Goal: Book appointment/travel/reservation: Book appointment/travel/reservation

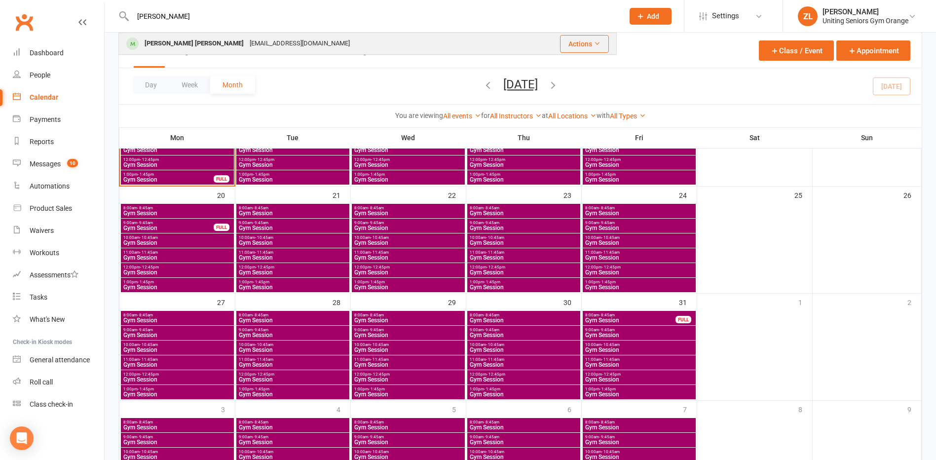
type input "[PERSON_NAME]"
click at [247, 41] on div "[EMAIL_ADDRESS][DOMAIN_NAME]" at bounding box center [300, 43] width 106 height 14
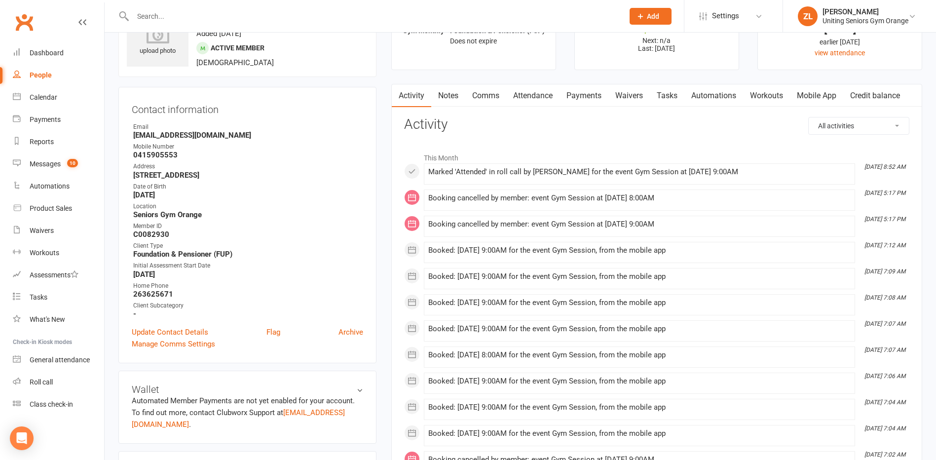
scroll to position [49, 0]
click at [525, 99] on link "Attendance" at bounding box center [532, 96] width 53 height 23
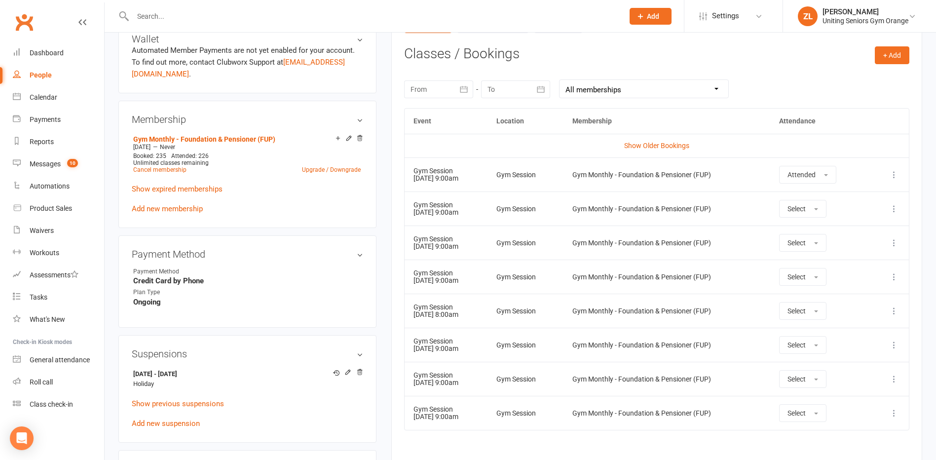
scroll to position [395, 0]
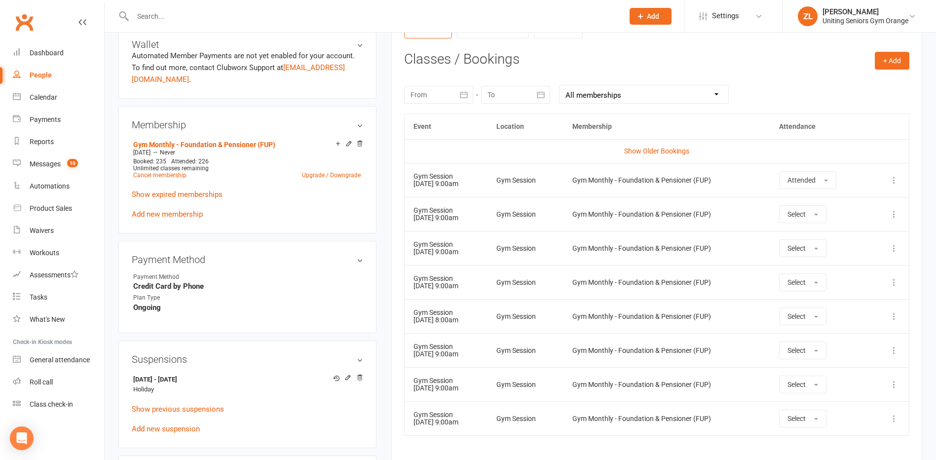
click at [450, 97] on div at bounding box center [438, 95] width 69 height 18
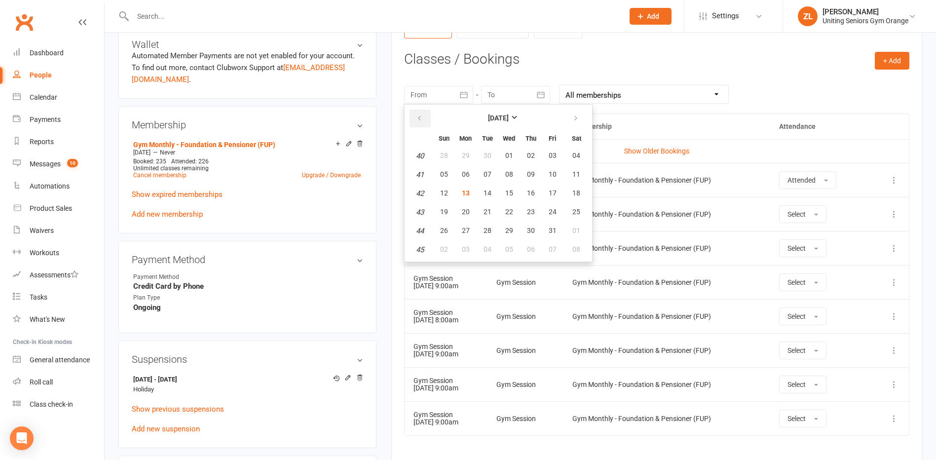
click at [417, 118] on icon "button" at bounding box center [419, 118] width 7 height 8
click at [575, 120] on icon "button" at bounding box center [575, 118] width 7 height 8
click at [446, 156] on span "31" at bounding box center [444, 155] width 8 height 8
type input "[DATE]"
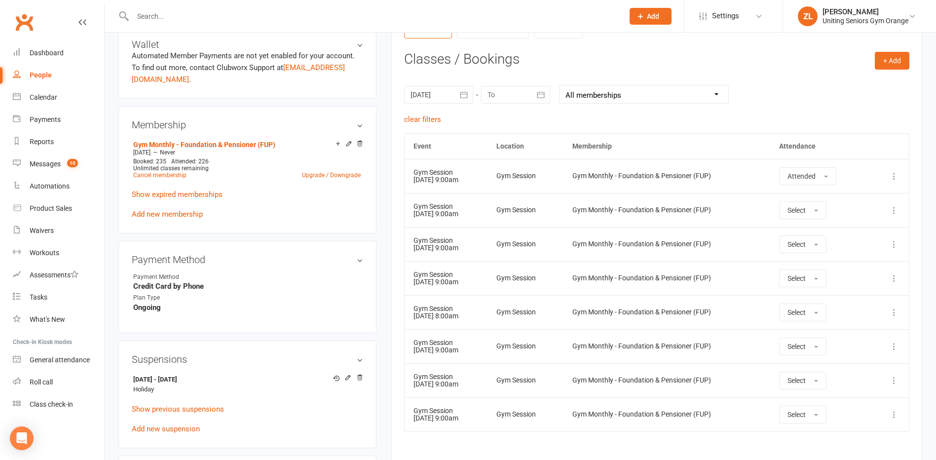
click at [522, 91] on div at bounding box center [515, 95] width 69 height 18
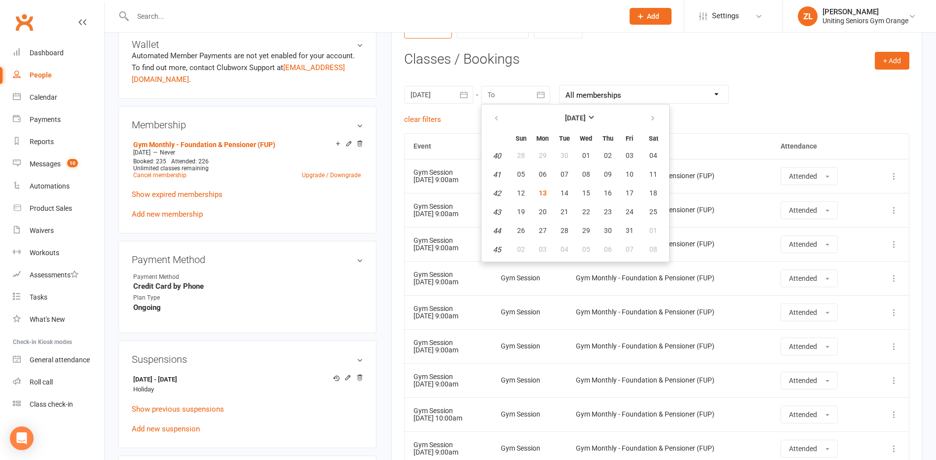
click at [641, 117] on th at bounding box center [653, 119] width 25 height 22
click at [645, 118] on button "button" at bounding box center [653, 118] width 21 height 18
click at [490, 125] on button "button" at bounding box center [496, 118] width 21 height 18
click at [491, 124] on button "button" at bounding box center [496, 118] width 21 height 18
click at [579, 234] on button "01" at bounding box center [586, 231] width 21 height 18
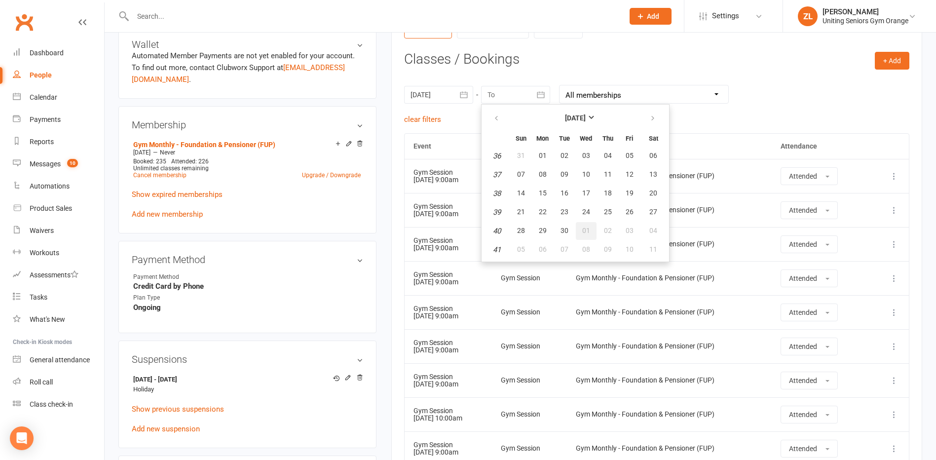
type input "[DATE]"
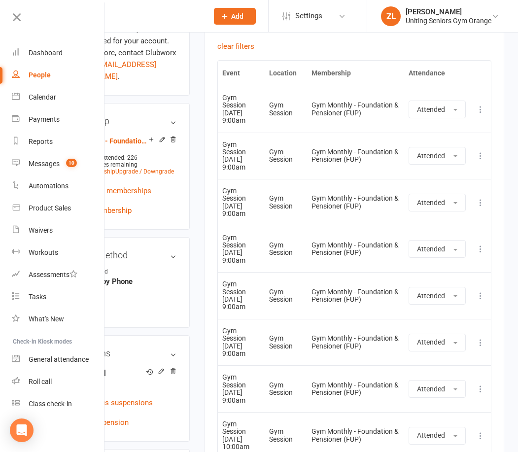
scroll to position [543, 0]
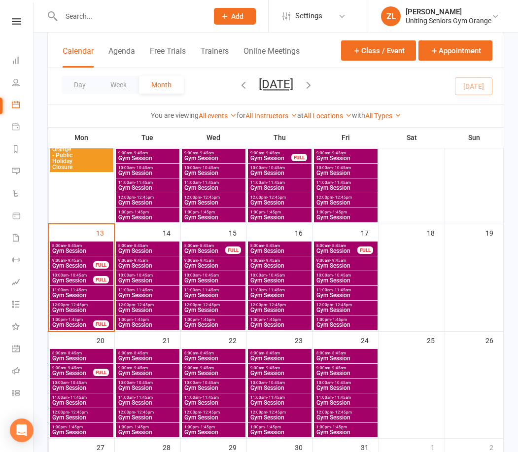
scroll to position [204, 0]
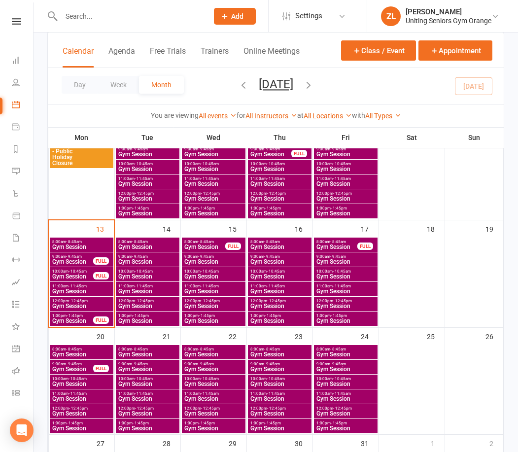
click at [154, 301] on span "12:00pm - 12:45pm" at bounding box center [148, 301] width 60 height 4
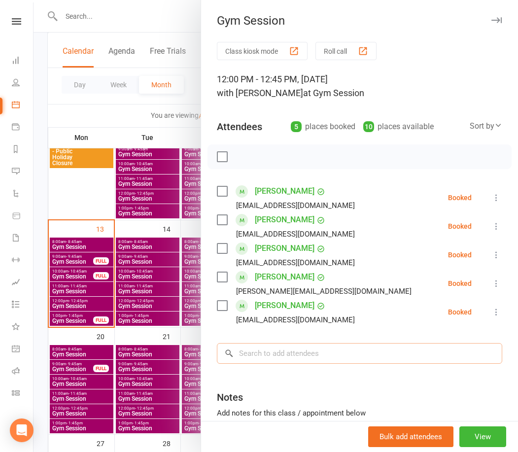
click at [287, 355] on input "search" at bounding box center [360, 353] width 286 height 21
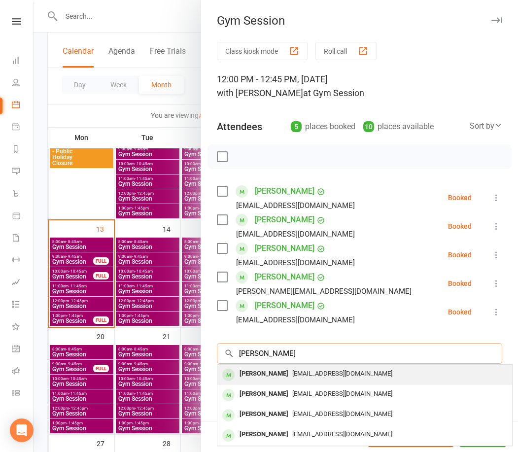
type input "jan ol"
click at [281, 377] on div "janlesoliver@gmail.com" at bounding box center [364, 374] width 287 height 14
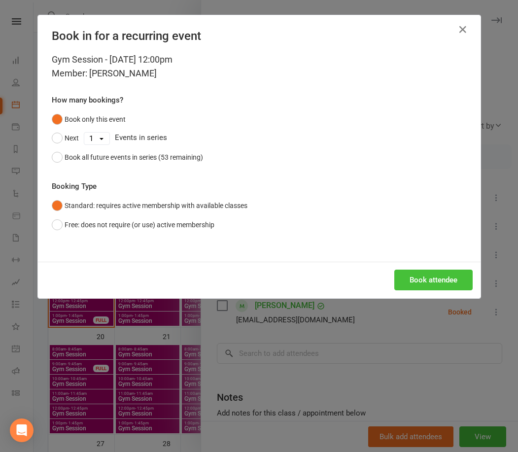
click at [417, 277] on button "Book attendee" at bounding box center [434, 280] width 78 height 21
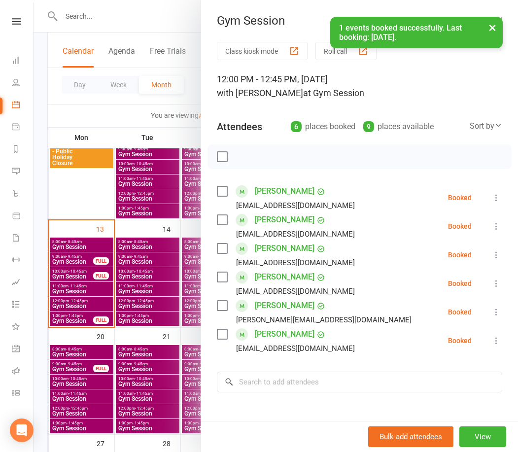
click at [82, 199] on div at bounding box center [276, 226] width 485 height 452
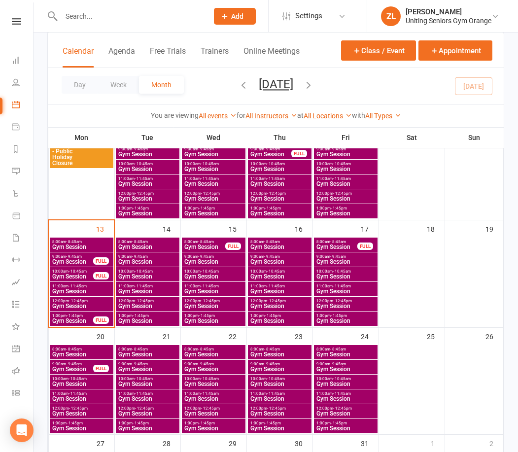
click at [276, 288] on span "- 11:45am" at bounding box center [276, 286] width 18 height 4
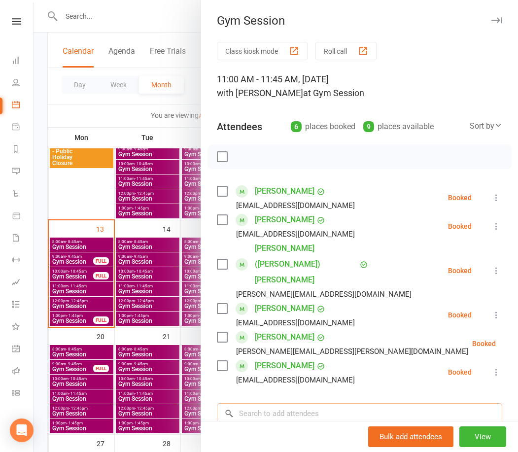
click at [251, 403] on input "search" at bounding box center [360, 413] width 286 height 21
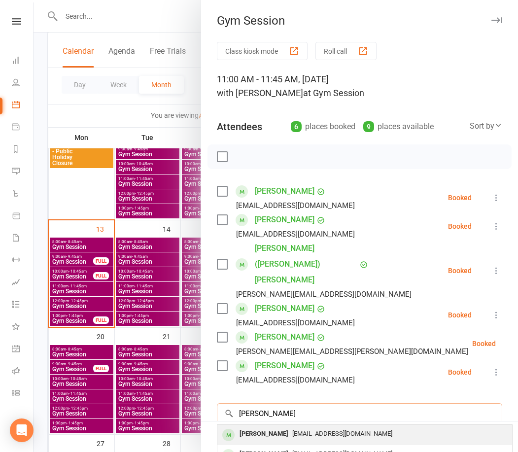
type input "jan oli"
click at [292, 430] on span "janlesoliver@gmail.com" at bounding box center [342, 433] width 100 height 7
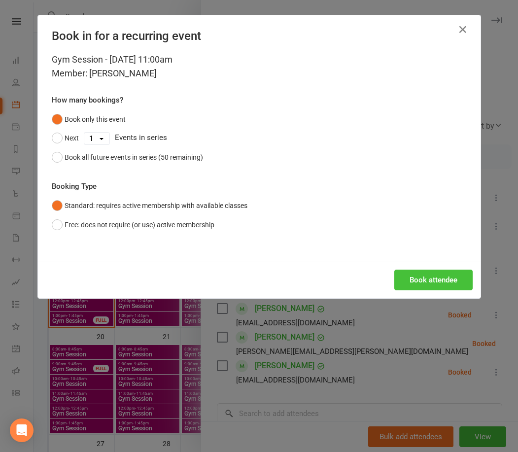
click at [422, 283] on button "Book attendee" at bounding box center [434, 280] width 78 height 21
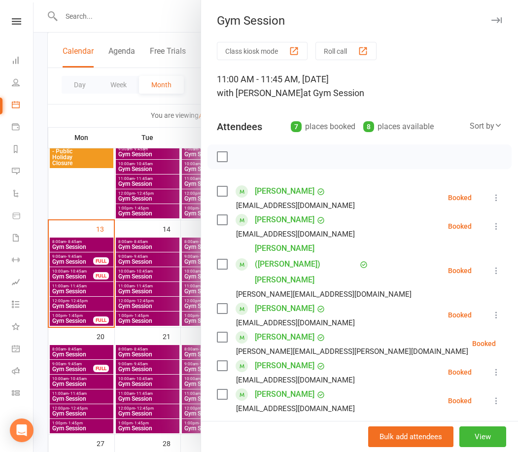
click at [140, 278] on div at bounding box center [276, 226] width 485 height 452
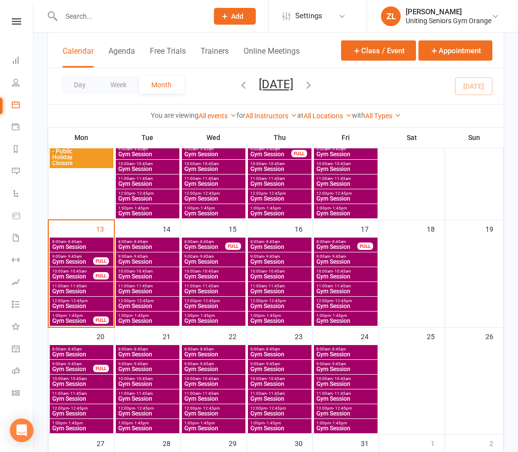
click at [140, 278] on span "Gym Session" at bounding box center [148, 277] width 60 height 6
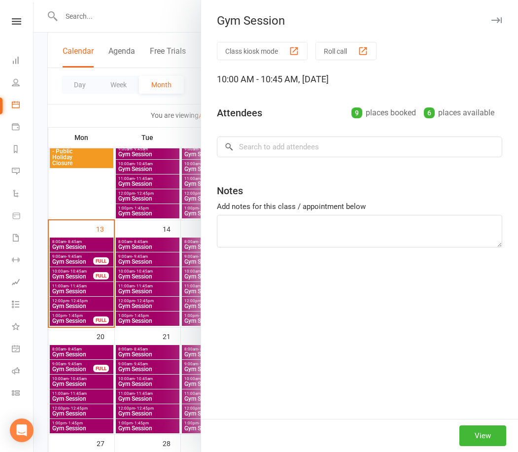
click at [149, 233] on div at bounding box center [276, 226] width 485 height 452
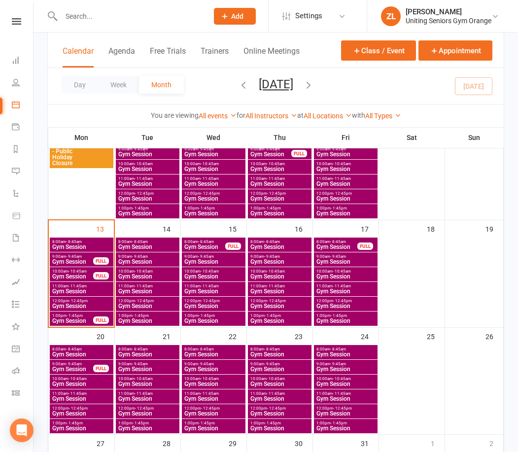
click at [135, 301] on span "- 12:45pm" at bounding box center [144, 301] width 19 height 4
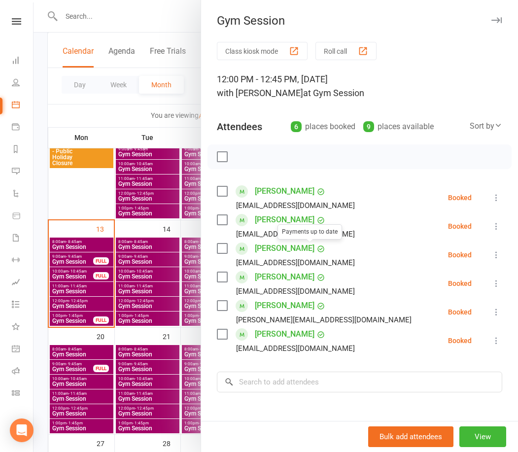
click at [79, 207] on div at bounding box center [276, 226] width 485 height 452
